Goal: Transaction & Acquisition: Obtain resource

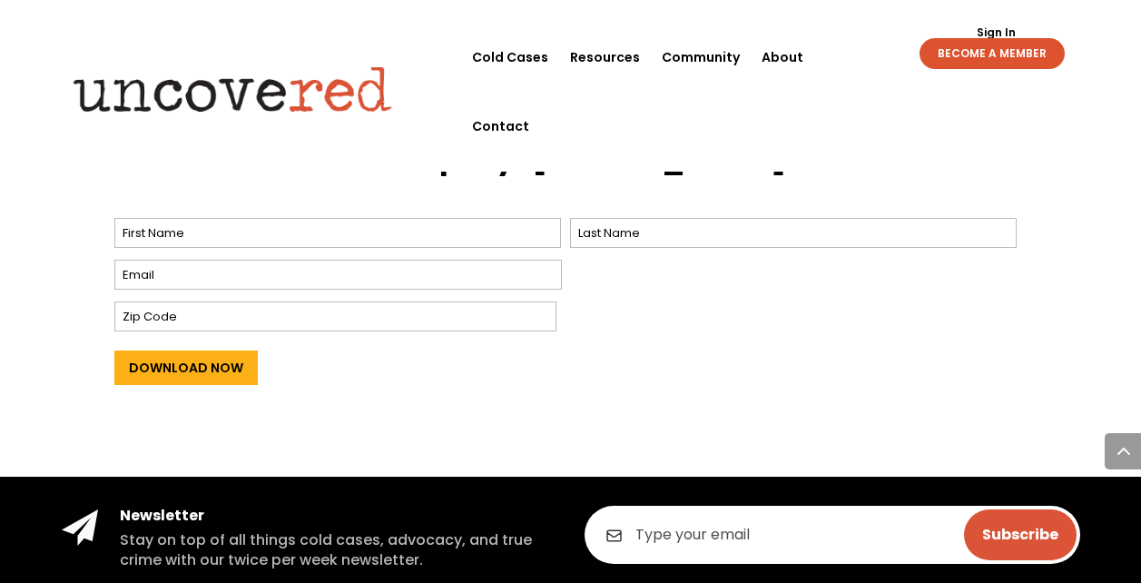
scroll to position [654, 0]
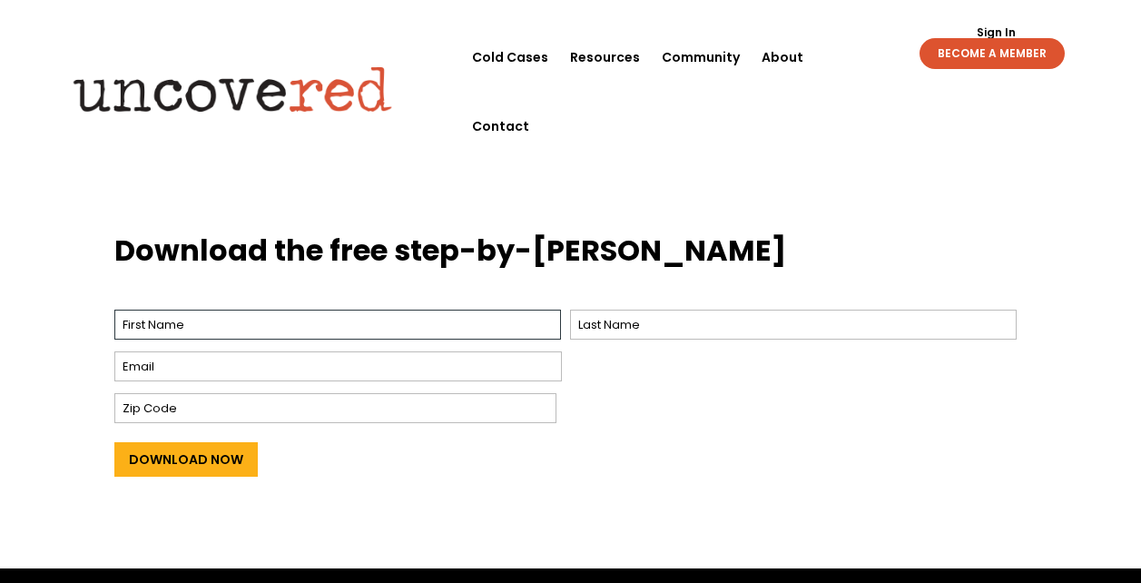
click at [159, 310] on input "First" at bounding box center [337, 325] width 447 height 30
drag, startPoint x: 444, startPoint y: 302, endPoint x: 513, endPoint y: 302, distance: 69.0
click at [465, 310] on input "First" at bounding box center [337, 325] width 447 height 30
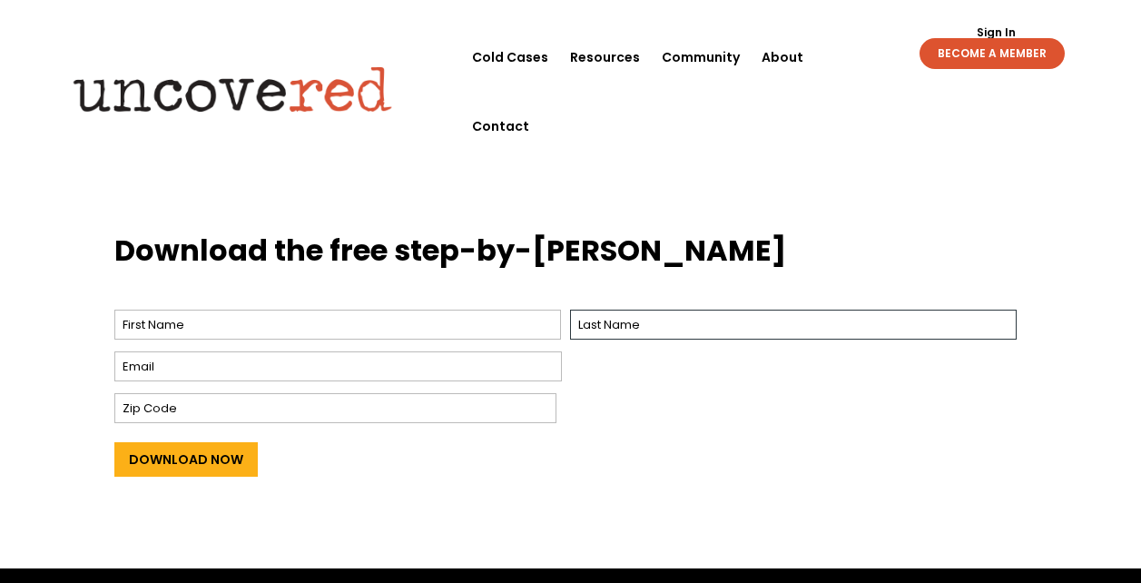
click at [610, 310] on input "Last" at bounding box center [793, 325] width 447 height 30
type input "hellomikie92"
type input "[EMAIL_ADDRESS][DOMAIN_NAME]"
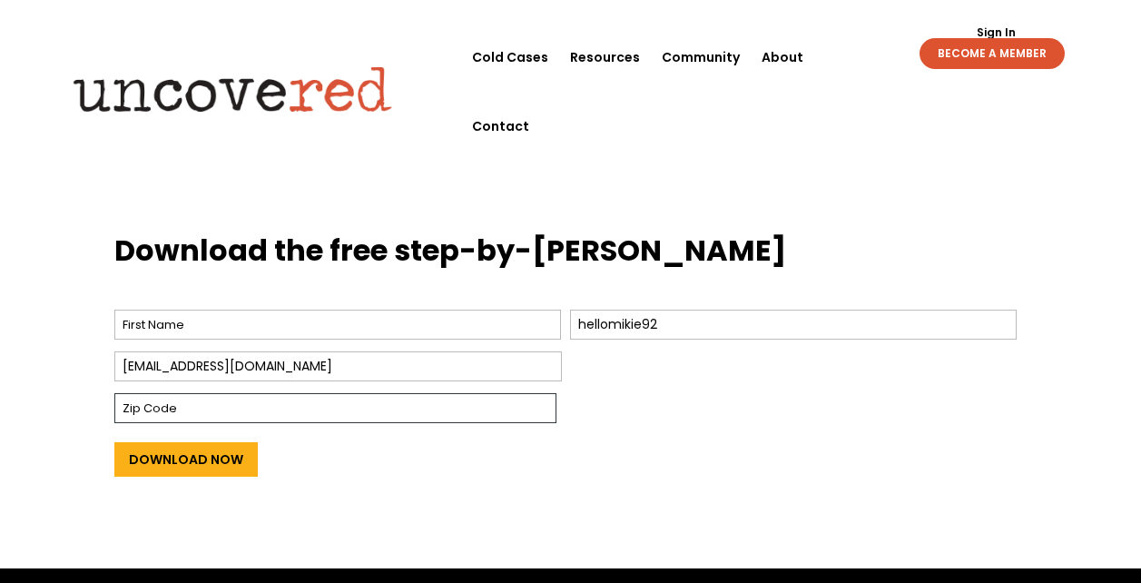
click at [312, 393] on input "Zip Code" at bounding box center [335, 408] width 442 height 30
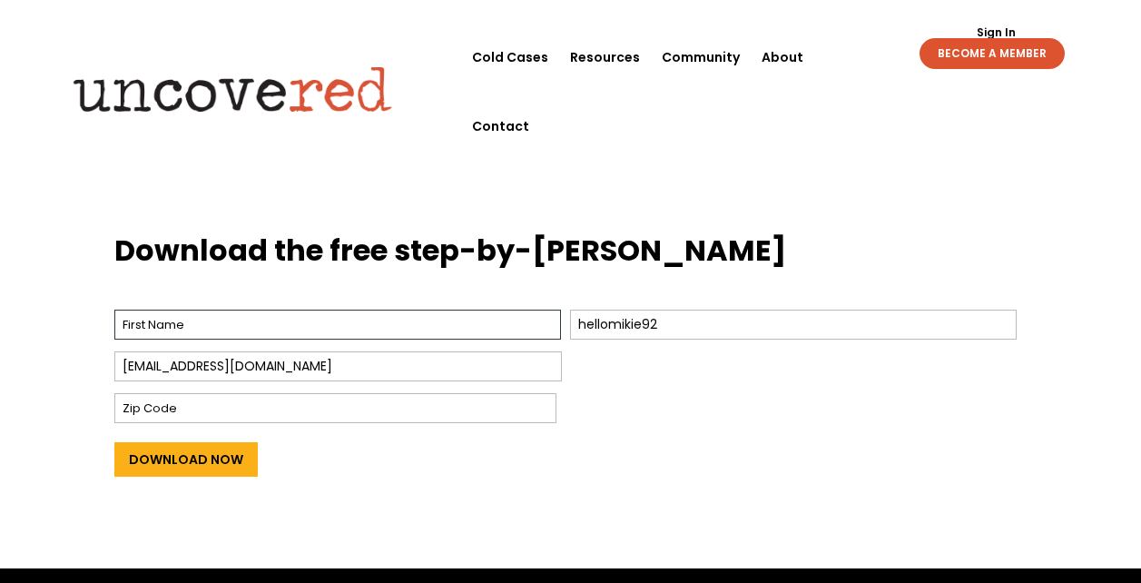
click at [277, 310] on input "First" at bounding box center [337, 325] width 447 height 30
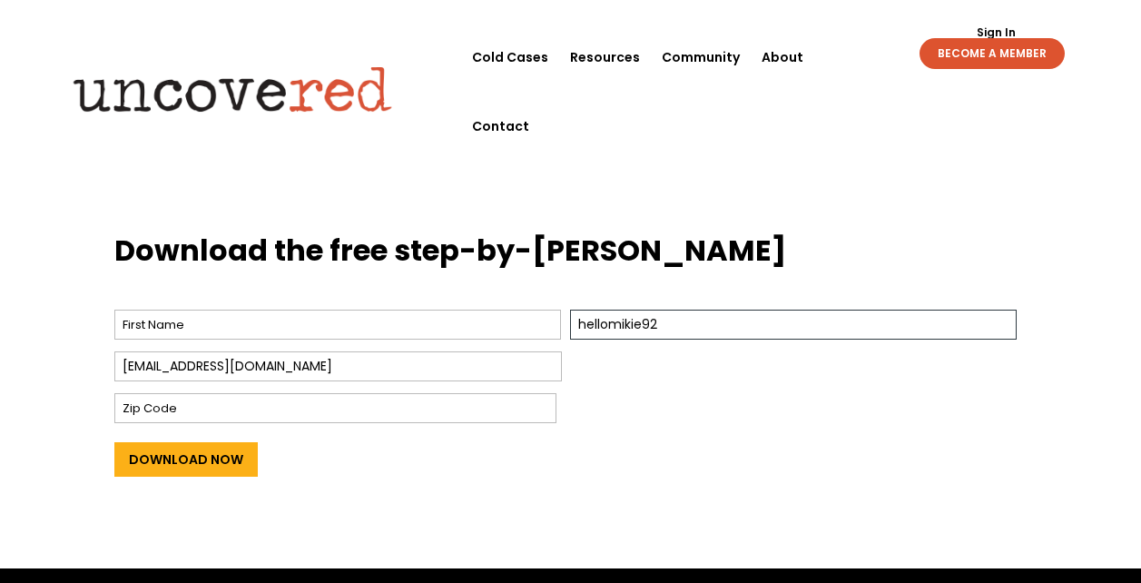
click at [664, 310] on input "hellomikie92" at bounding box center [793, 325] width 447 height 30
drag, startPoint x: 664, startPoint y: 290, endPoint x: 279, endPoint y: 283, distance: 385.9
click at [280, 305] on div "First hellomikie92 Last" at bounding box center [570, 324] width 912 height 39
type input "[PERSON_NAME]"
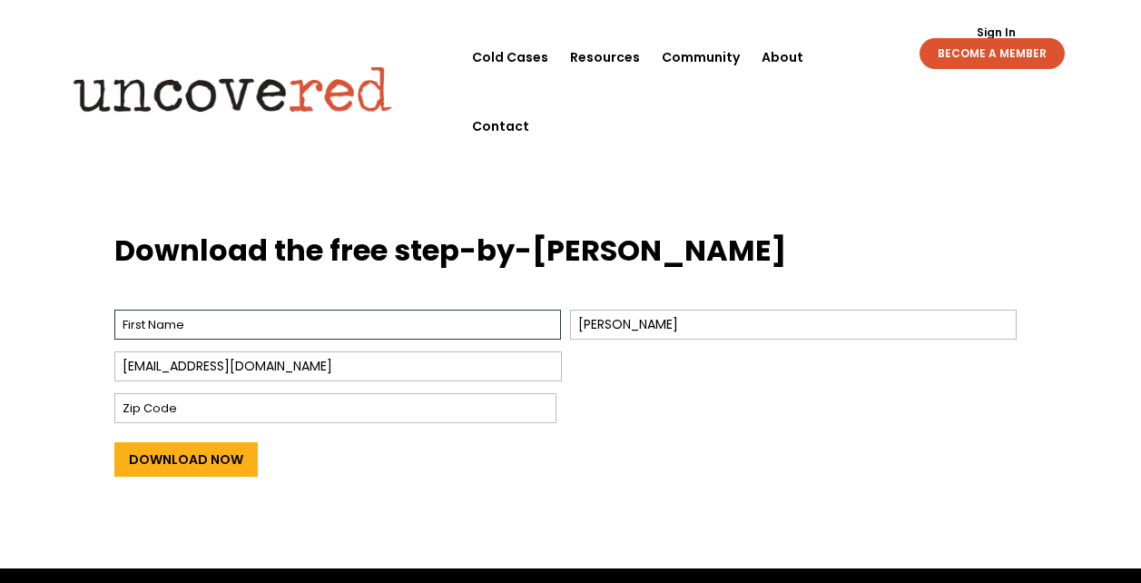
drag, startPoint x: 475, startPoint y: 306, endPoint x: 56, endPoint y: 285, distance: 419.0
click at [56, 285] on div "Download the free step-by-[PERSON_NAME] Name * First [PERSON_NAME] Last Email *…" at bounding box center [570, 387] width 1141 height 361
type input "[PERSON_NAME]"
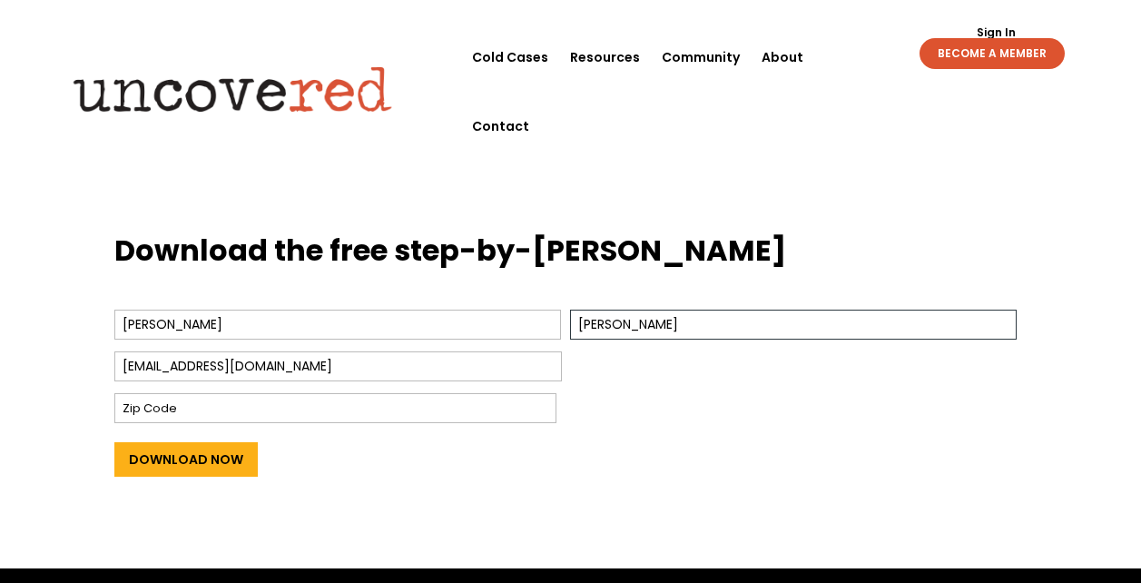
click at [585, 310] on input "[PERSON_NAME]" at bounding box center [793, 325] width 447 height 30
type input "[PERSON_NAME]"
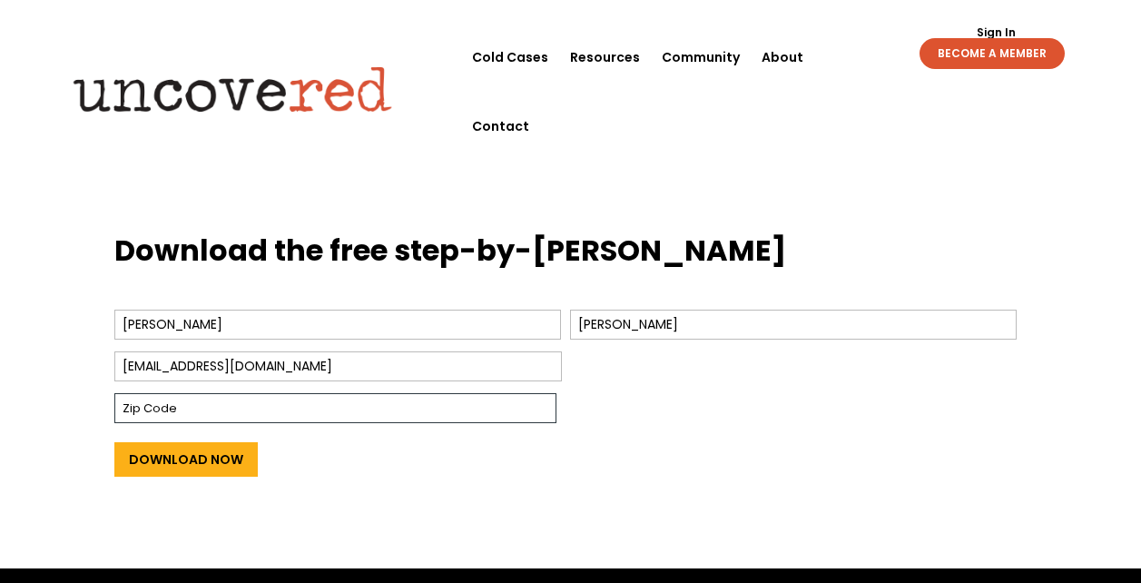
click at [283, 393] on input "Zip Code" at bounding box center [335, 408] width 442 height 30
type input "30062"
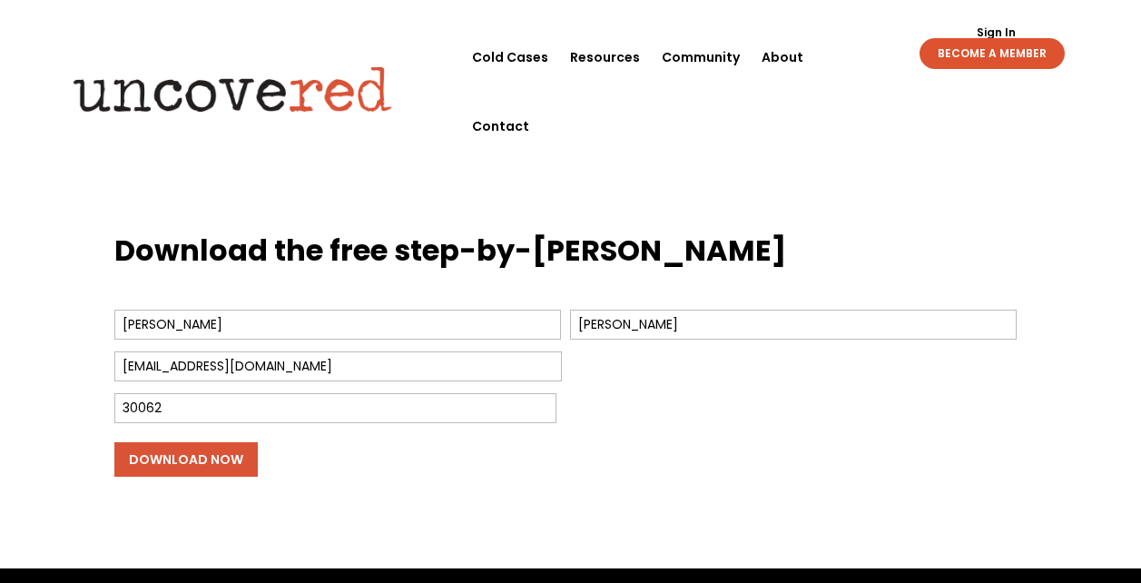
click at [202, 442] on input "Download Now" at bounding box center [185, 459] width 143 height 34
click at [212, 442] on input "Download Now" at bounding box center [185, 459] width 143 height 34
click at [197, 442] on input "Download Now" at bounding box center [185, 459] width 143 height 34
click at [198, 442] on input "Download Now" at bounding box center [185, 459] width 143 height 34
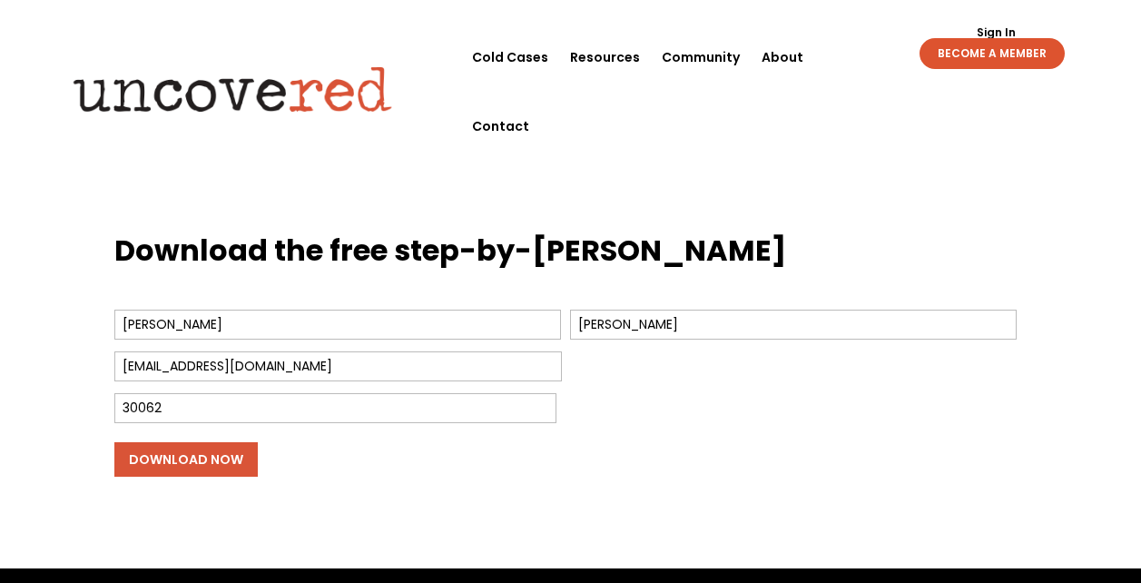
click at [201, 442] on input "Download Now" at bounding box center [185, 459] width 143 height 34
drag, startPoint x: 201, startPoint y: 430, endPoint x: 254, endPoint y: 387, distance: 69.0
click at [202, 442] on input "Download Now" at bounding box center [185, 459] width 143 height 34
